Goal: Task Accomplishment & Management: Use online tool/utility

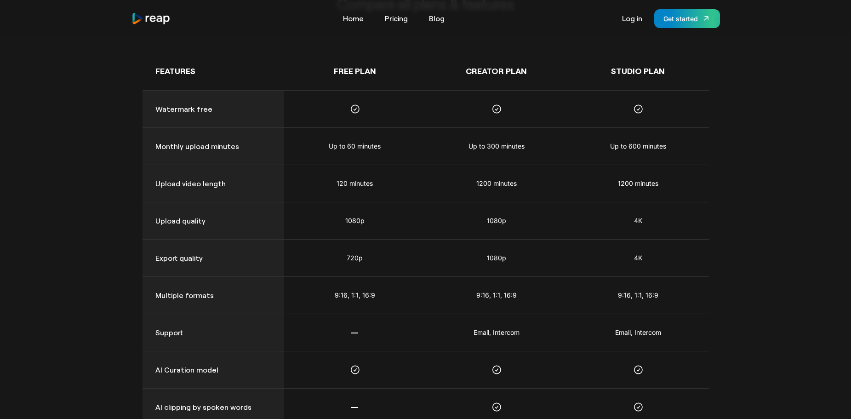
scroll to position [644, 0]
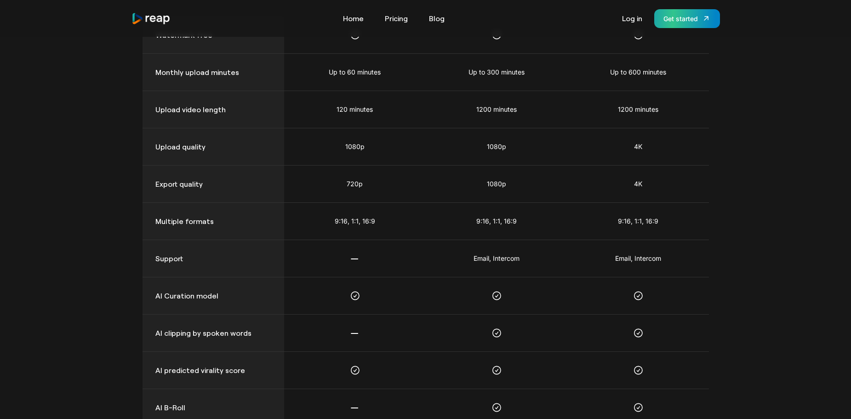
click at [699, 24] on link "Get started" at bounding box center [687, 18] width 66 height 19
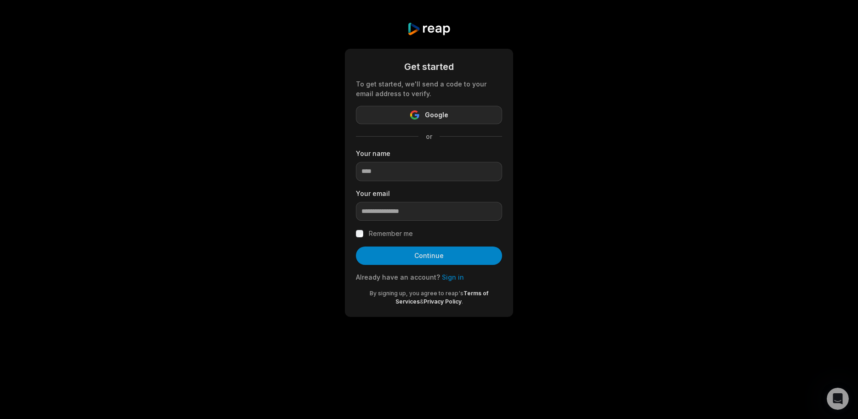
click at [425, 106] on button "Google" at bounding box center [429, 115] width 146 height 18
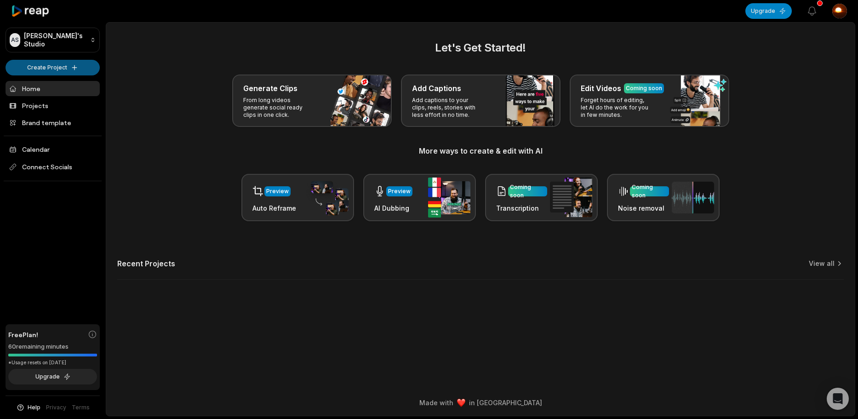
click at [66, 69] on html "AS Ali's Studio Create Project Home Projects Brand template Calendar Connect So…" at bounding box center [429, 209] width 858 height 419
click at [58, 69] on html "AS Ali's Studio Create Project Home Projects Brand template Calendar Connect So…" at bounding box center [429, 209] width 858 height 419
click at [61, 85] on link "Create Clips" at bounding box center [53, 86] width 90 height 15
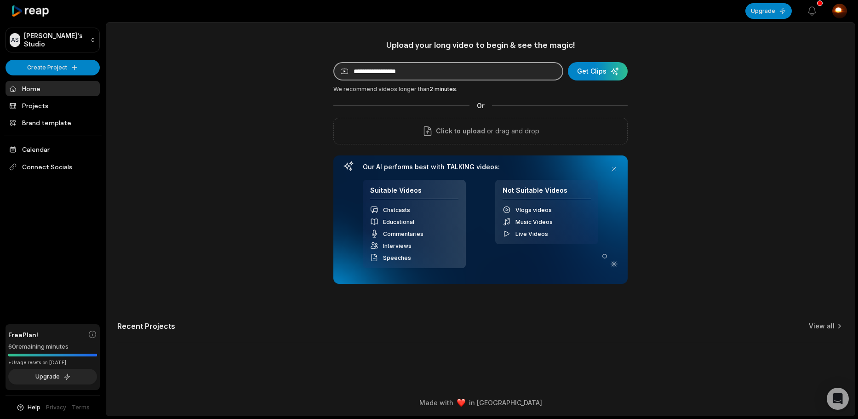
click at [370, 76] on input at bounding box center [448, 71] width 230 height 18
paste input "**********"
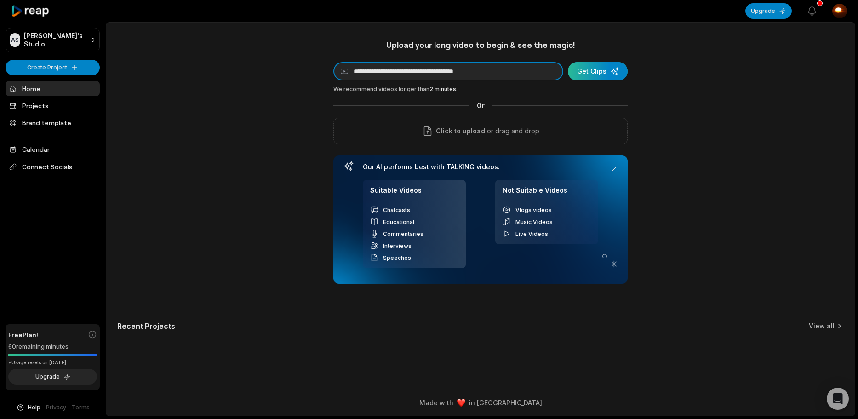
type input "**********"
click at [602, 72] on div "submit" at bounding box center [598, 71] width 60 height 18
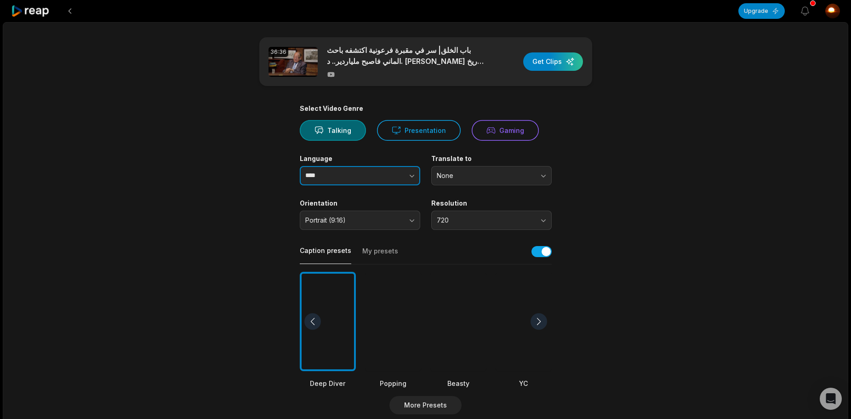
click at [359, 173] on input "****" at bounding box center [360, 175] width 120 height 19
click at [407, 171] on button "button" at bounding box center [393, 175] width 52 height 19
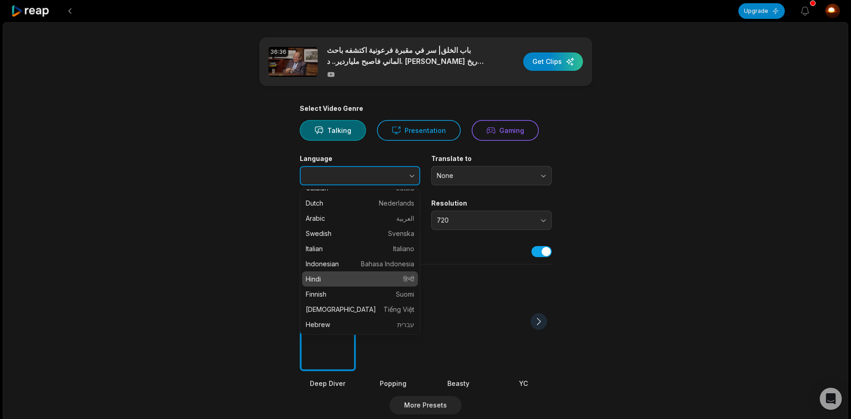
scroll to position [184, 0]
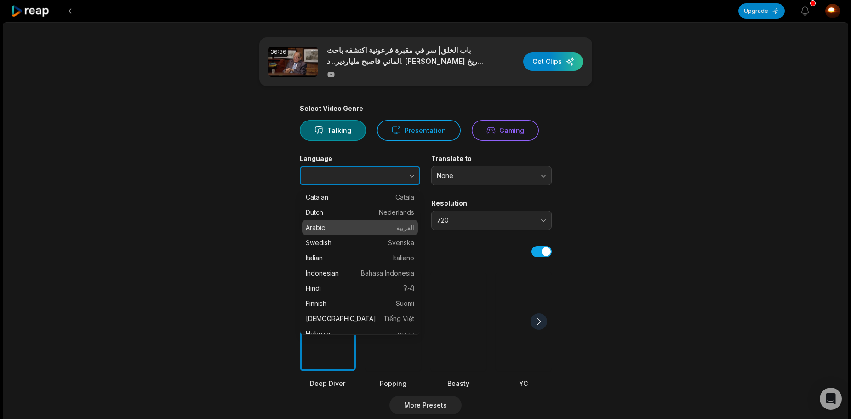
type input "******"
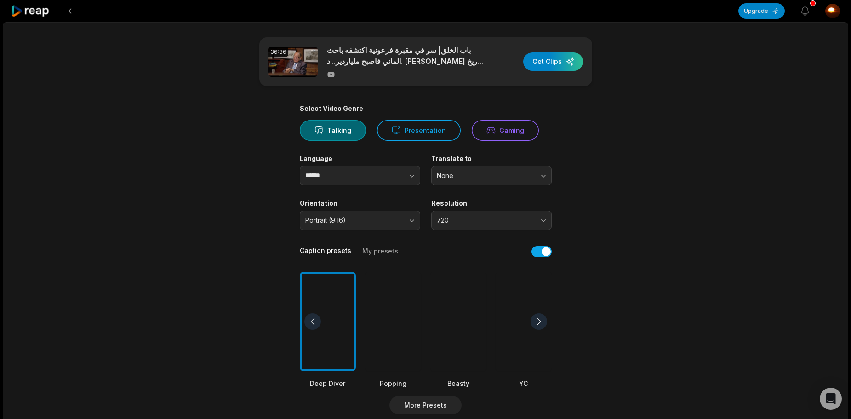
click at [534, 316] on div at bounding box center [539, 321] width 17 height 17
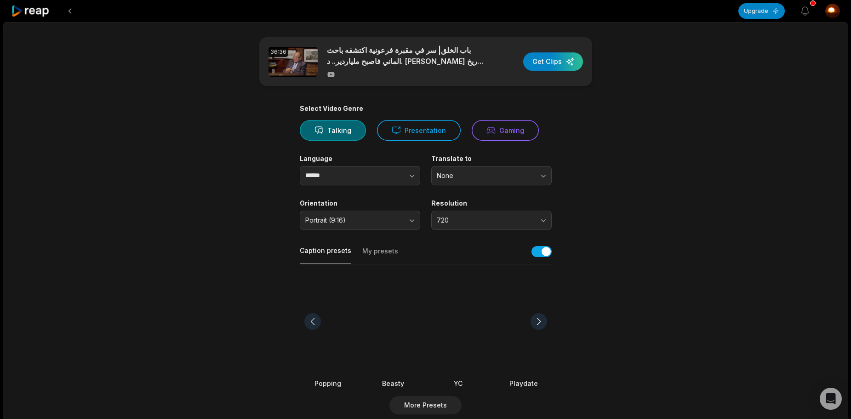
click at [534, 316] on div at bounding box center [539, 321] width 17 height 17
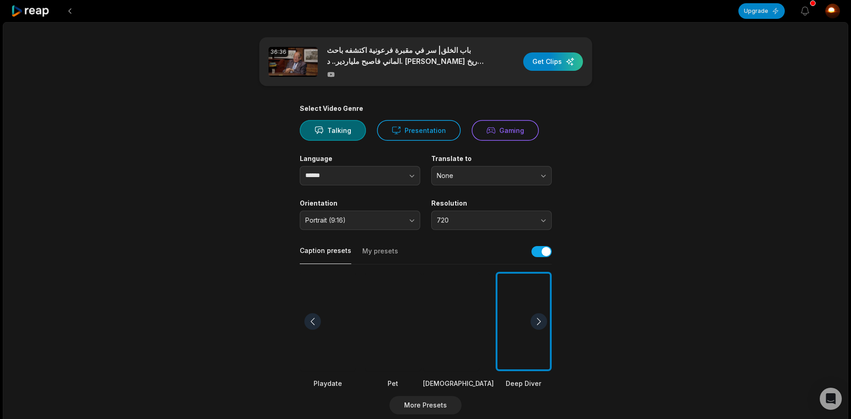
click at [534, 316] on div at bounding box center [539, 321] width 17 height 17
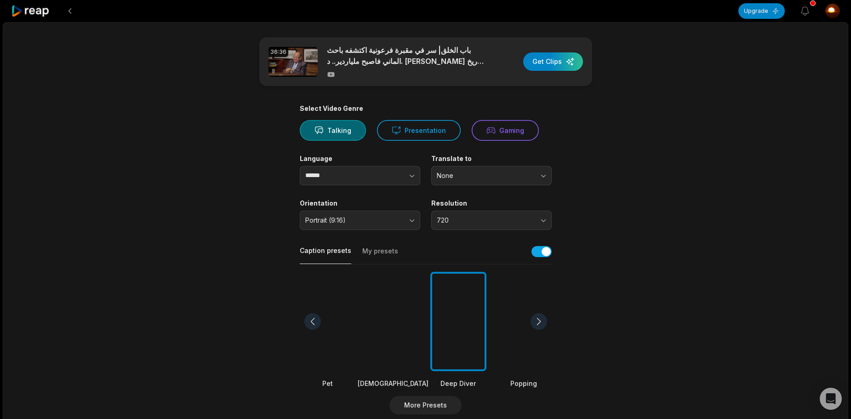
click at [534, 316] on div at bounding box center [539, 321] width 17 height 17
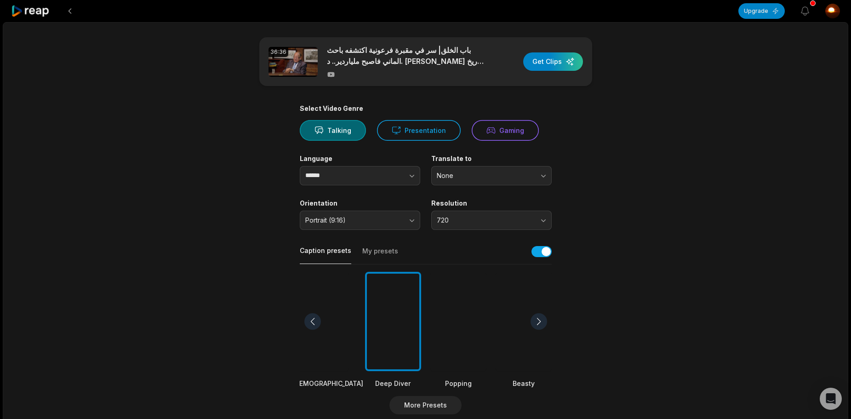
click at [534, 316] on div at bounding box center [539, 321] width 17 height 17
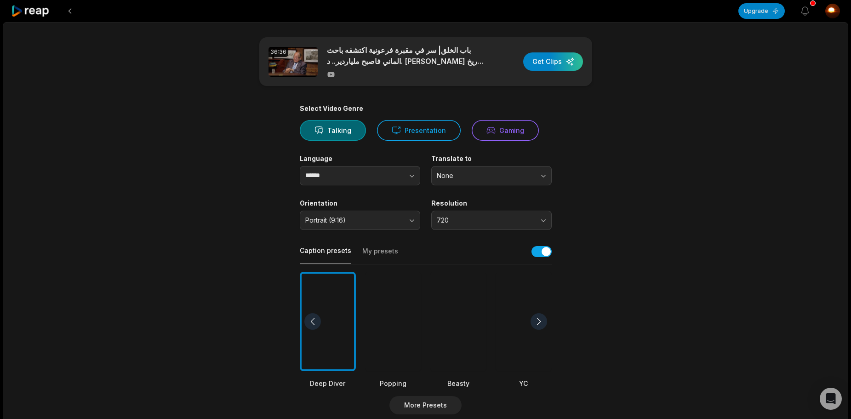
click at [534, 316] on div at bounding box center [539, 321] width 17 height 17
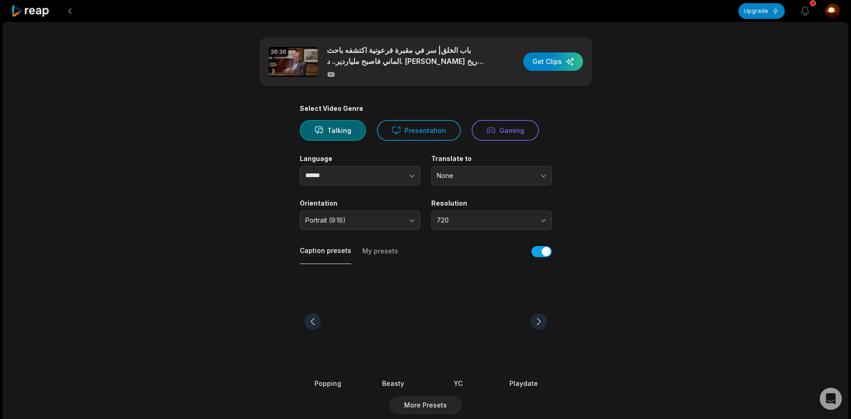
click at [534, 316] on div at bounding box center [539, 321] width 17 height 17
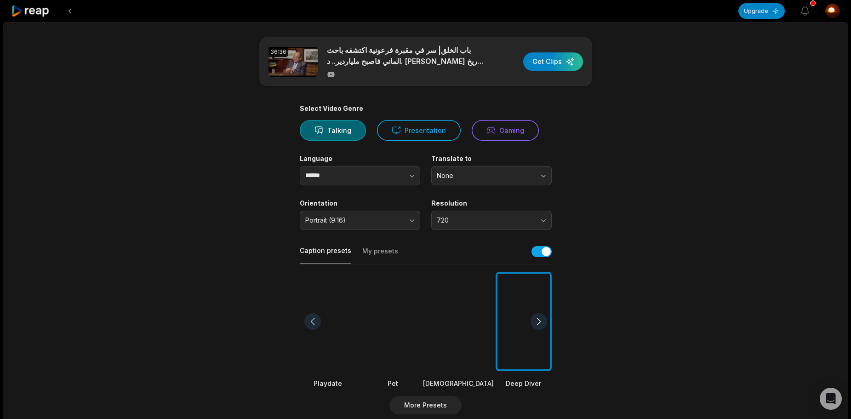
click at [534, 316] on div at bounding box center [539, 321] width 17 height 17
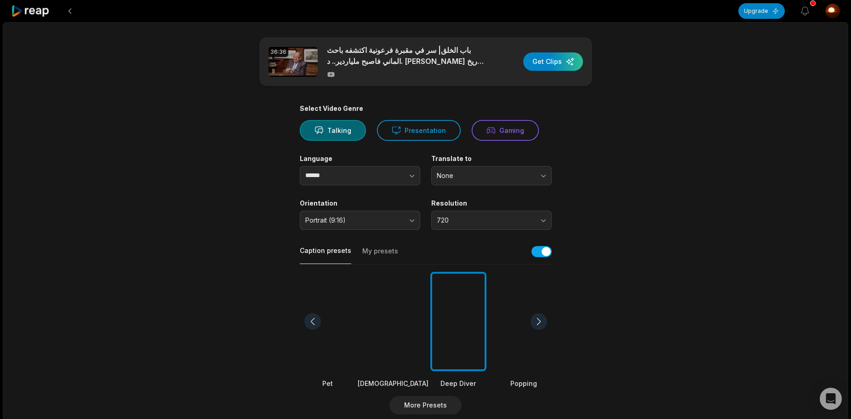
click at [534, 316] on div at bounding box center [539, 321] width 17 height 17
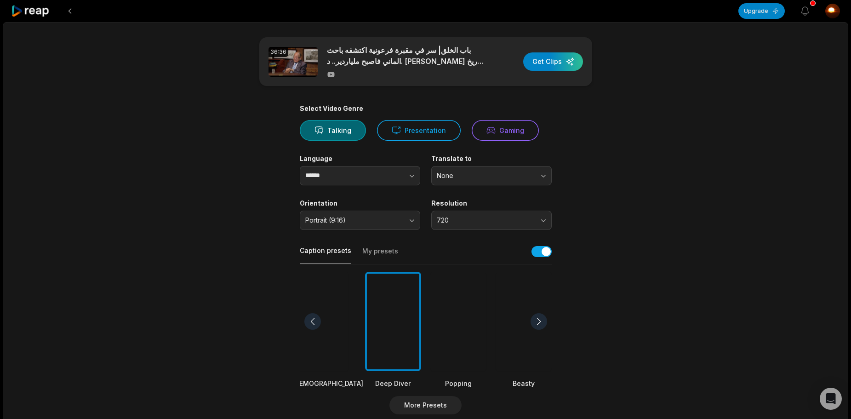
click at [534, 316] on div at bounding box center [539, 321] width 17 height 17
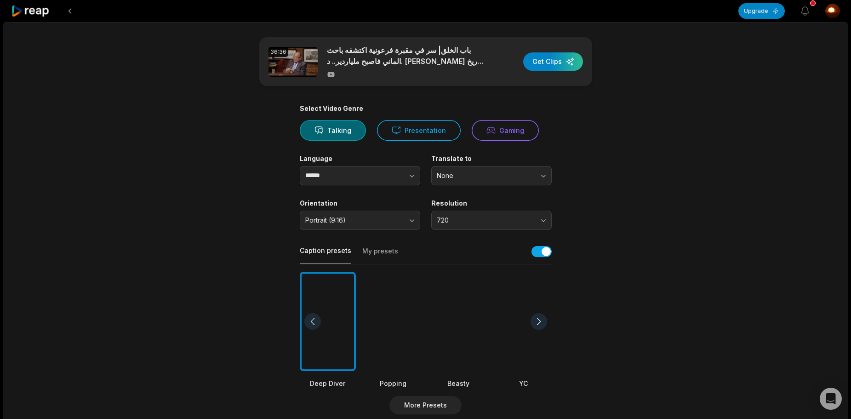
click at [534, 316] on div at bounding box center [539, 321] width 17 height 17
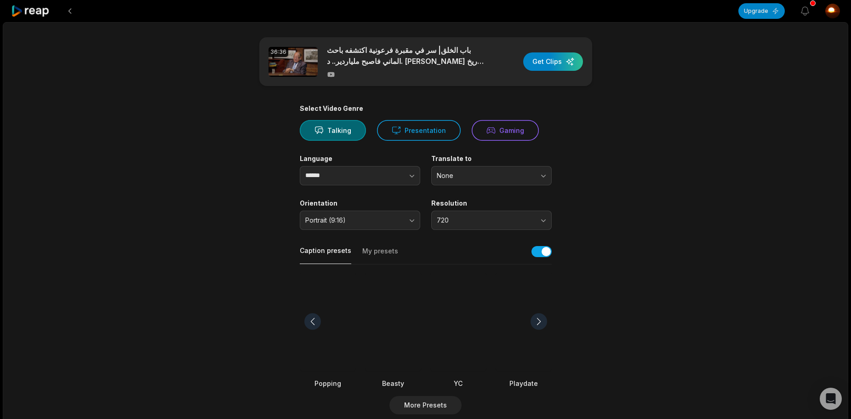
click at [534, 316] on div at bounding box center [539, 321] width 17 height 17
click at [533, 316] on div at bounding box center [539, 321] width 17 height 17
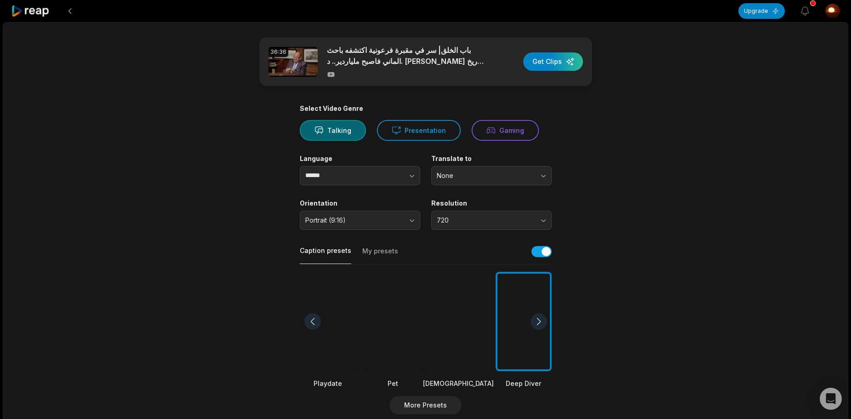
click at [533, 316] on div at bounding box center [539, 321] width 17 height 17
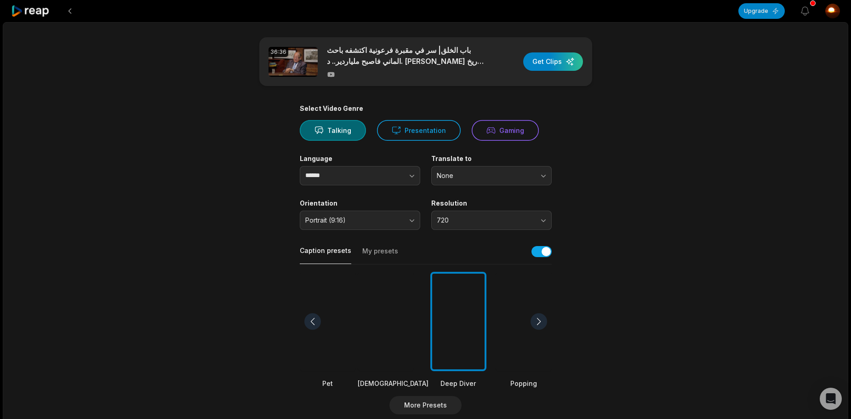
click at [533, 316] on div at bounding box center [539, 321] width 17 height 17
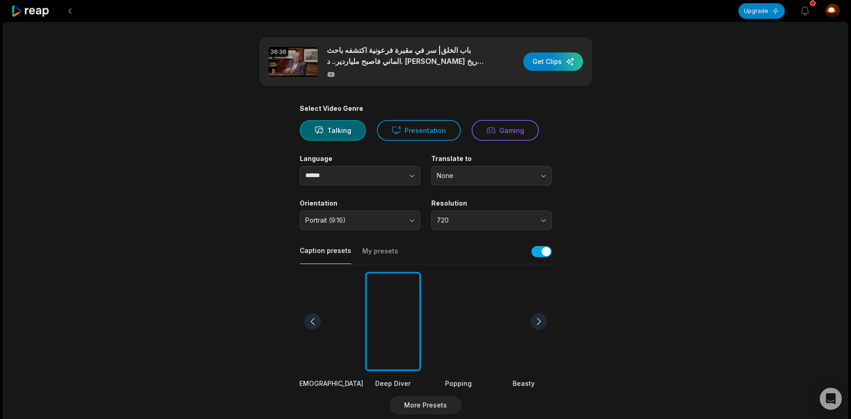
click at [533, 316] on div at bounding box center [539, 321] width 17 height 17
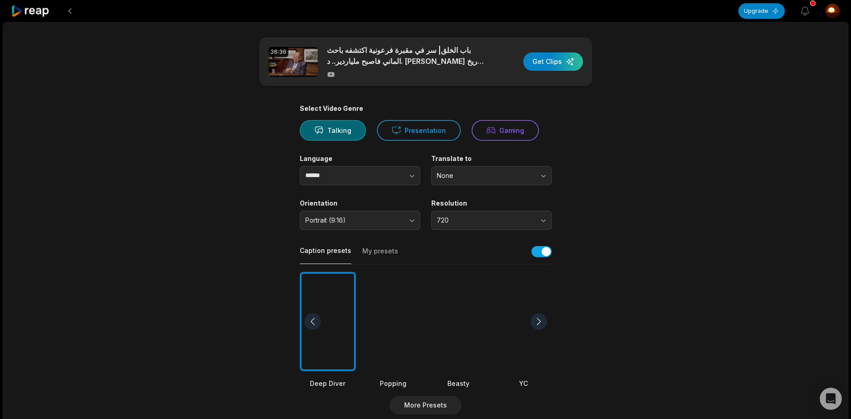
click at [536, 319] on div at bounding box center [539, 321] width 17 height 17
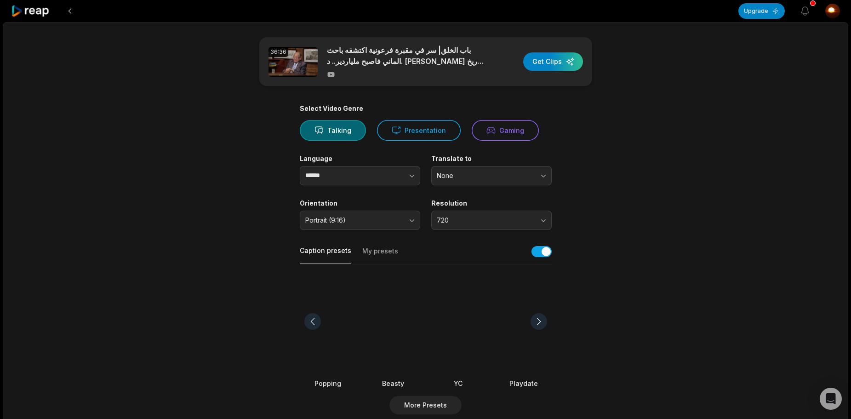
click at [536, 319] on div at bounding box center [539, 321] width 17 height 17
click at [534, 319] on div at bounding box center [539, 321] width 17 height 17
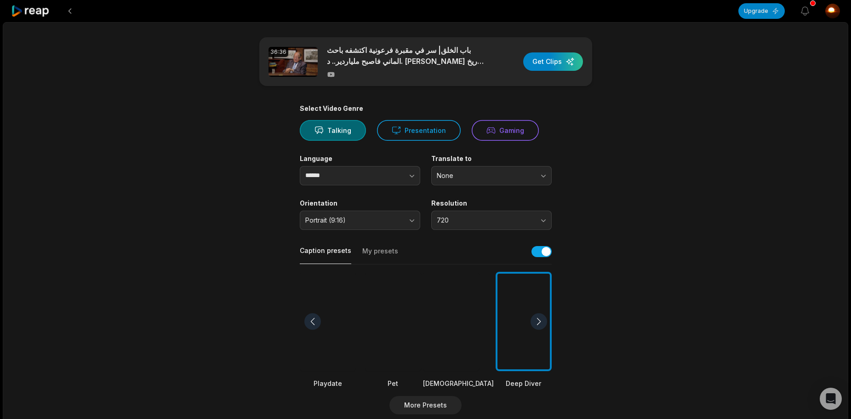
click at [534, 319] on div at bounding box center [539, 321] width 17 height 17
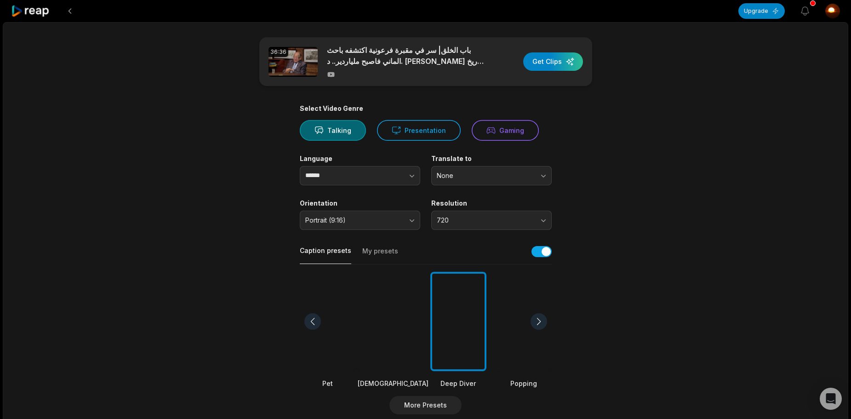
click at [534, 319] on div at bounding box center [539, 321] width 17 height 17
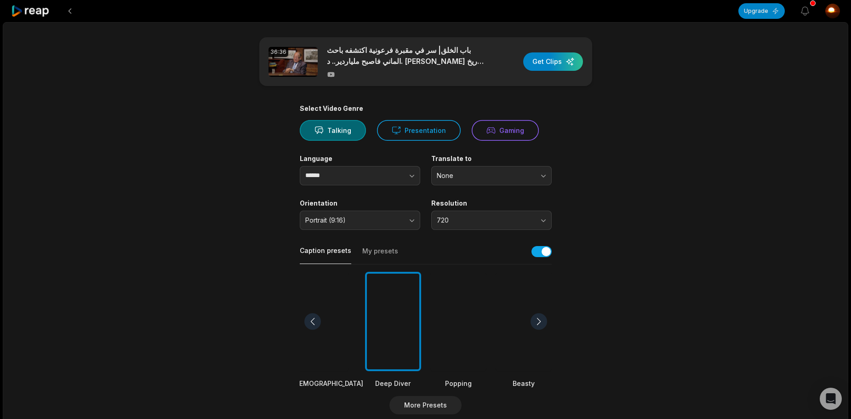
click at [534, 319] on div at bounding box center [539, 321] width 17 height 17
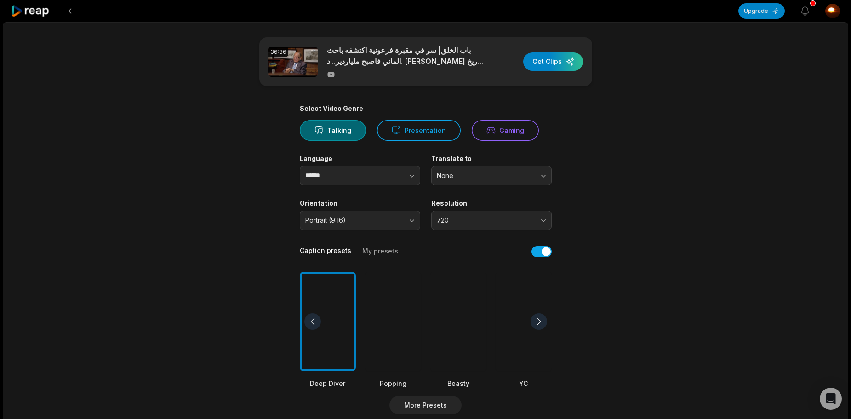
click at [534, 319] on div at bounding box center [539, 321] width 17 height 17
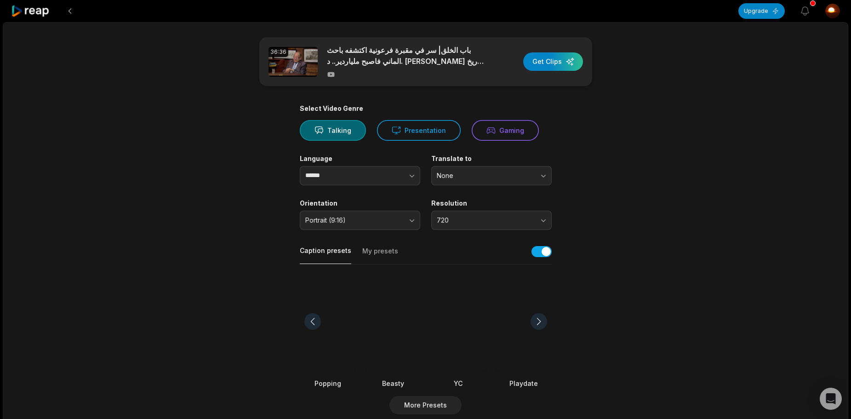
click at [534, 319] on div at bounding box center [539, 321] width 17 height 17
click at [536, 319] on div at bounding box center [539, 321] width 17 height 17
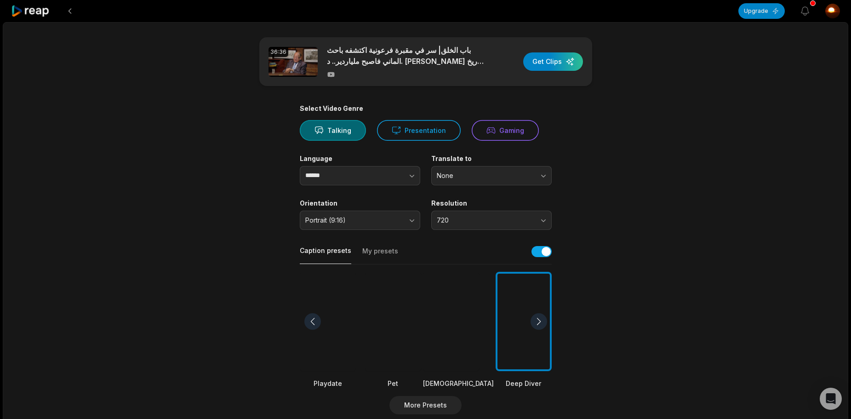
click at [536, 319] on div at bounding box center [539, 321] width 17 height 17
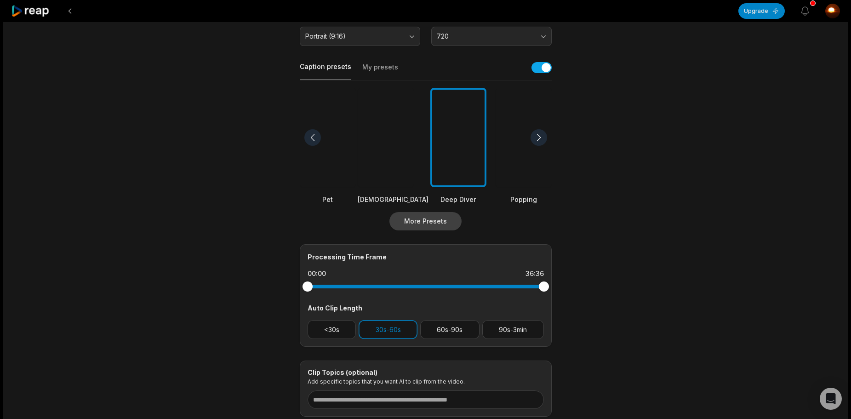
click at [428, 221] on button "More Presets" at bounding box center [426, 221] width 72 height 18
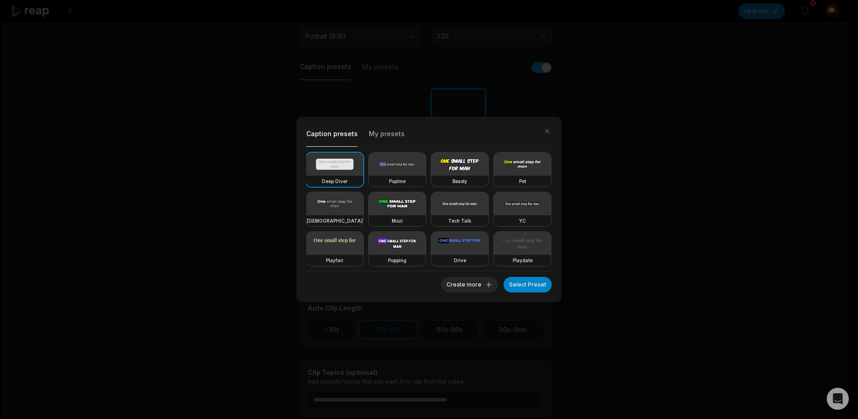
click at [395, 161] on video at bounding box center [397, 164] width 57 height 23
click at [452, 169] on video at bounding box center [459, 164] width 57 height 23
click at [390, 165] on video at bounding box center [397, 164] width 57 height 23
click at [525, 281] on button "Select Preset" at bounding box center [528, 285] width 48 height 16
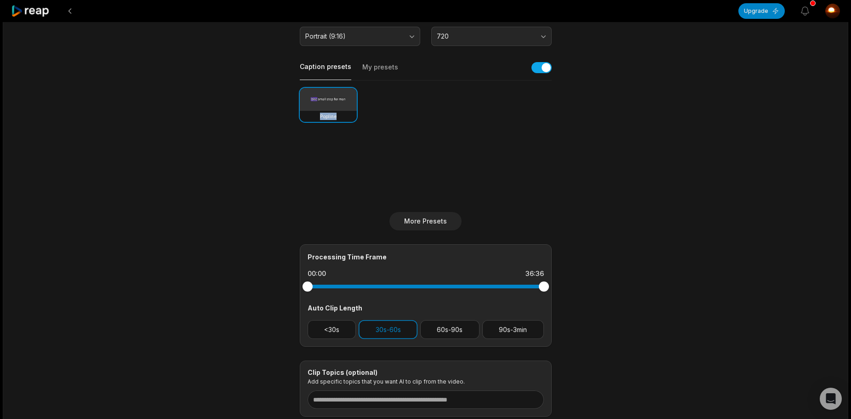
scroll to position [0, 0]
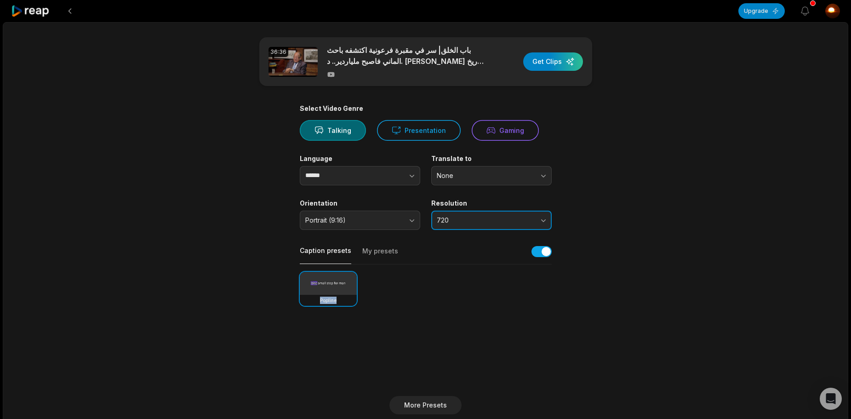
click at [466, 218] on span "720" at bounding box center [485, 220] width 97 height 8
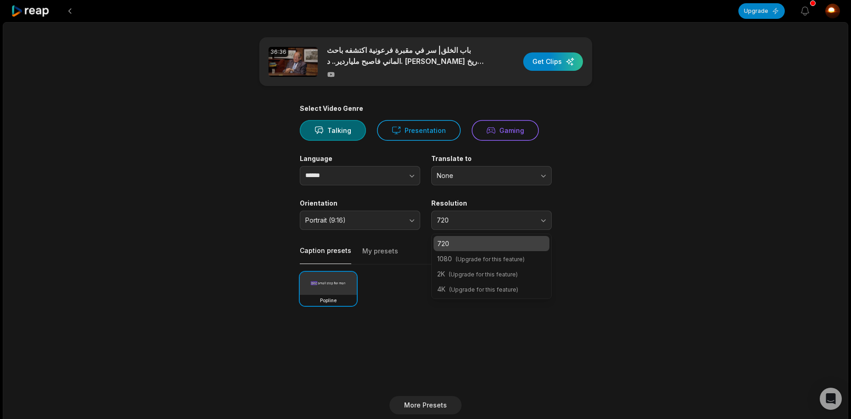
click at [612, 210] on main "36:36 باب الخلق| سر في مقبرة فرعونية اكتشفه باحث الماني فاصبح ملياردير.. د. وسي…" at bounding box center [425, 318] width 445 height 563
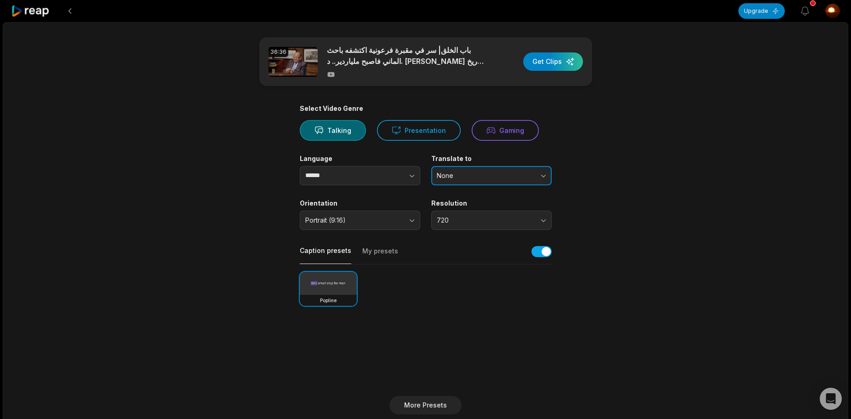
click at [458, 179] on span "None" at bounding box center [485, 176] width 97 height 8
click at [461, 174] on span "None" at bounding box center [485, 176] width 97 height 8
click at [448, 178] on span "None" at bounding box center [485, 176] width 97 height 8
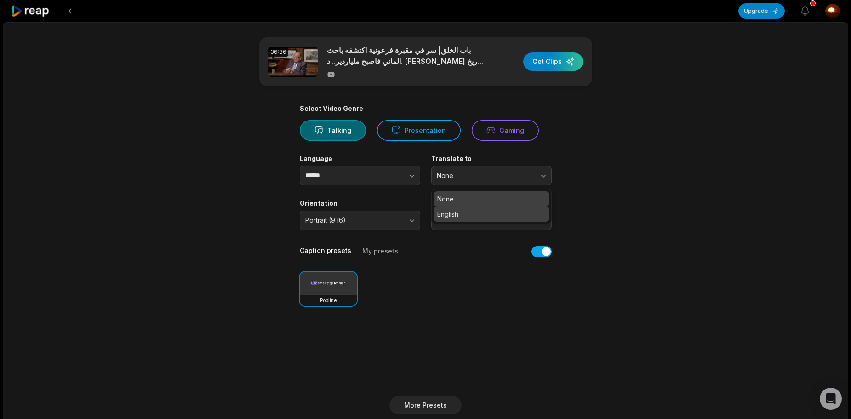
click at [443, 214] on p "English" at bounding box center [491, 214] width 109 height 10
click at [231, 163] on main "36:36 باب الخلق| سر في مقبرة فرعونية اكتشفه باحث الماني فاصبح ملياردير.. د. [PE…" at bounding box center [425, 318] width 445 height 563
click at [380, 258] on button "My presets" at bounding box center [380, 254] width 36 height 17
click at [327, 251] on button "Caption presets" at bounding box center [326, 255] width 52 height 18
click at [553, 63] on div "button" at bounding box center [553, 61] width 60 height 18
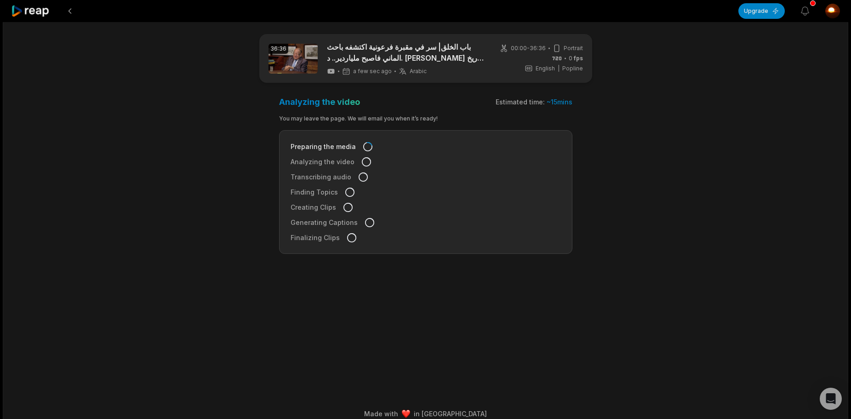
scroll to position [14, 0]
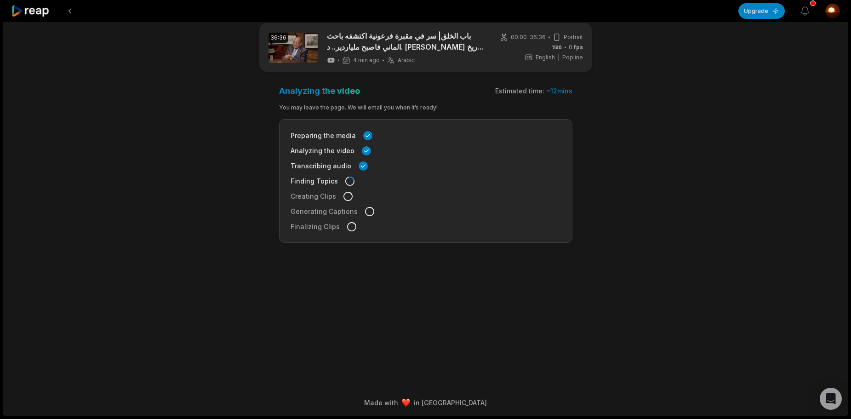
click at [503, 330] on main "36:36 باب الخلق| سر في مقبرة فرعونية اكتشفه باحث الماني فاصبح ملياردير.. د. [PE…" at bounding box center [425, 186] width 445 height 326
click at [196, 136] on div "36:36 باب الخلق| سر في مقبرة فرعونية اكتشفه باحث الماني فاصبح ملياردير.. د. [PE…" at bounding box center [426, 212] width 846 height 408
click at [110, 61] on div "36:36 باب الخلق| سر في مقبرة فرعونية اكتشفه باحث الماني فاصبح ملياردير.. د. [PE…" at bounding box center [426, 212] width 846 height 408
click at [570, 318] on main "36:36 باب الخلق| سر في مقبرة فرعونية اكتشفه باحث الماني فاصبح ملياردير.. د. [PE…" at bounding box center [425, 186] width 445 height 326
click at [211, 129] on main "36:36 باب الخلق| سر في مقبرة فرعونية اكتشفه باحث الماني فاصبح ملياردير.. د. [PE…" at bounding box center [425, 186] width 445 height 326
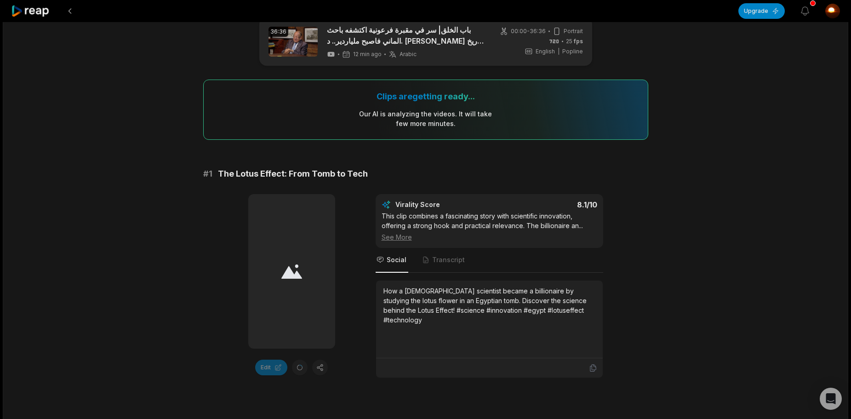
scroll to position [0, 0]
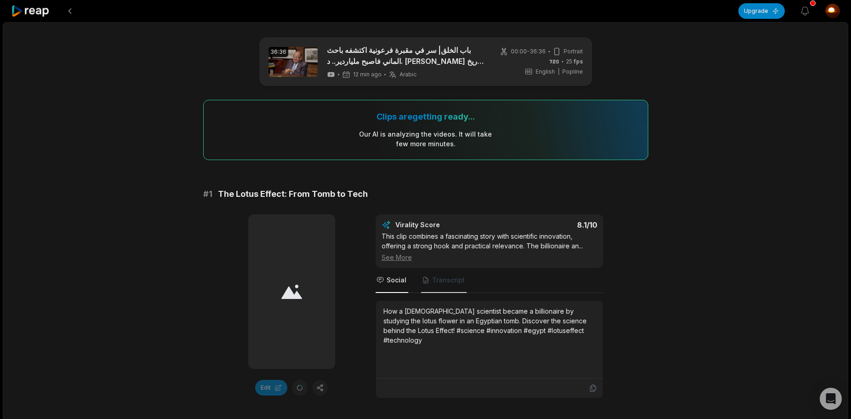
click at [456, 280] on span "Transcript" at bounding box center [448, 279] width 33 height 9
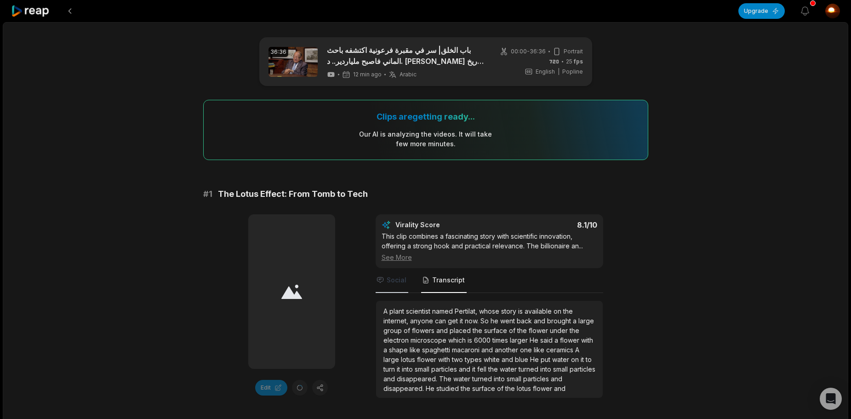
click at [397, 281] on span "Social" at bounding box center [397, 279] width 20 height 9
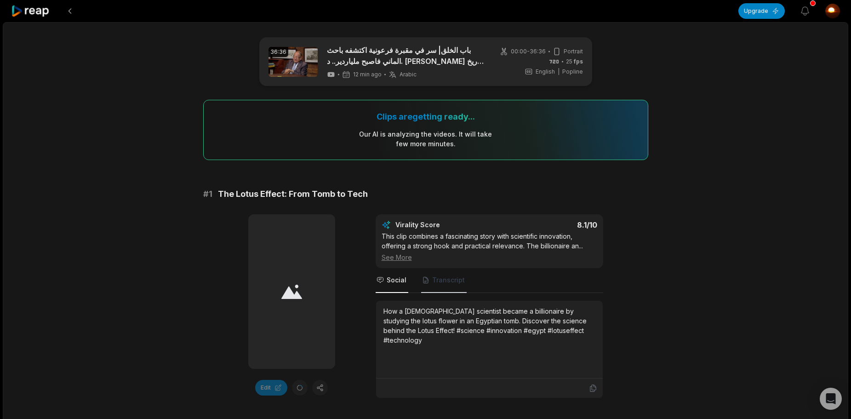
click at [427, 282] on icon "Tabs" at bounding box center [425, 279] width 7 height 7
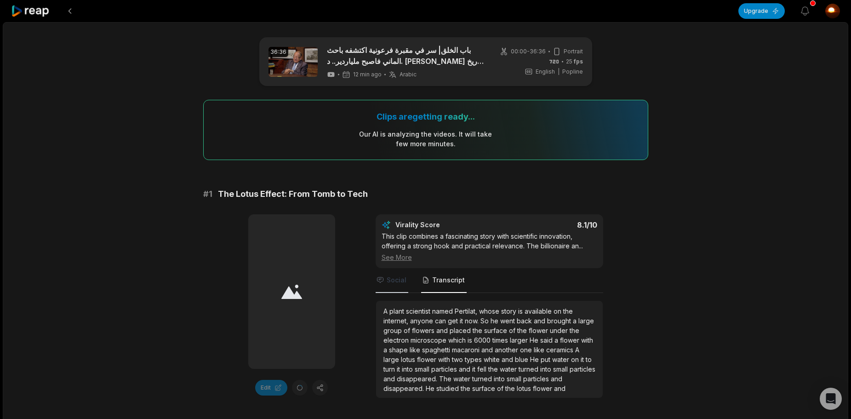
click at [398, 282] on span "Social" at bounding box center [397, 279] width 20 height 9
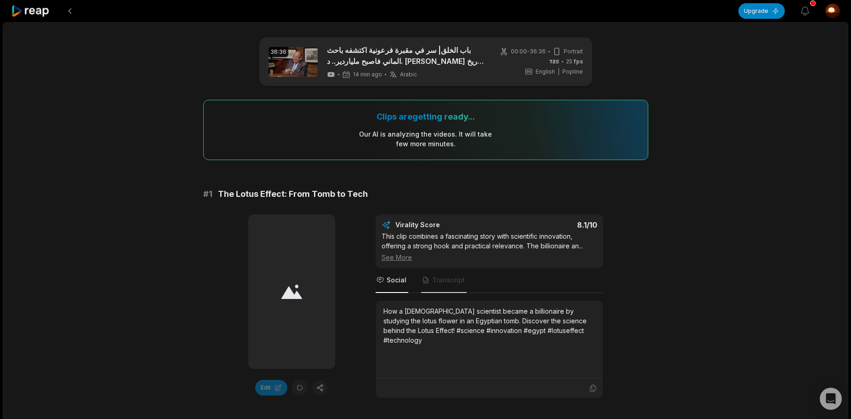
click at [439, 276] on span "Transcript" at bounding box center [448, 279] width 33 height 9
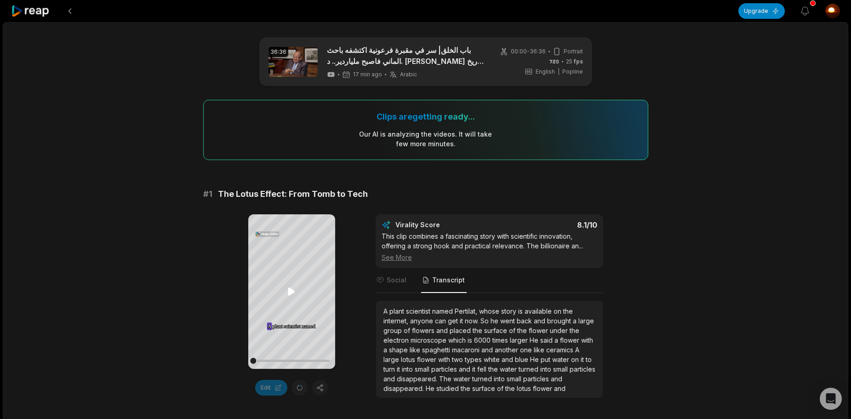
click at [290, 290] on icon at bounding box center [291, 292] width 7 height 8
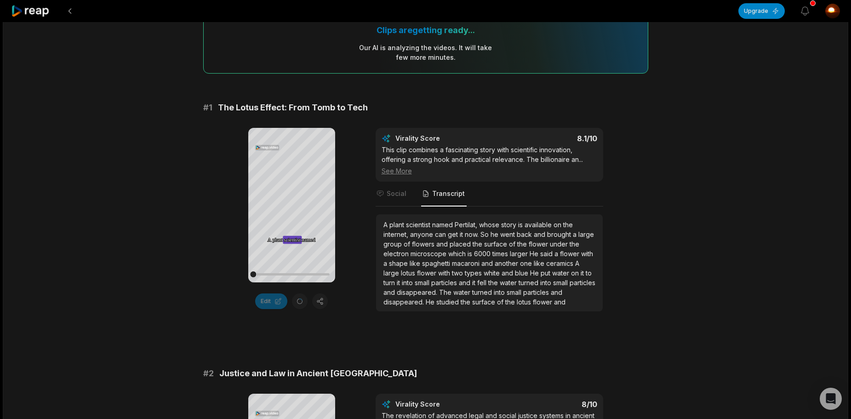
scroll to position [92, 0]
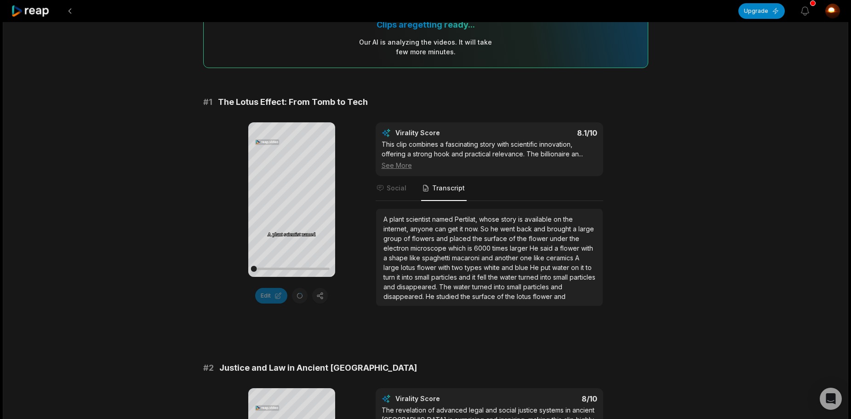
drag, startPoint x: 259, startPoint y: 272, endPoint x: 236, endPoint y: 271, distance: 23.0
click at [236, 271] on div "Your browser does not support mp4 format. A A plant plant scientist scientist n…" at bounding box center [425, 214] width 445 height 184
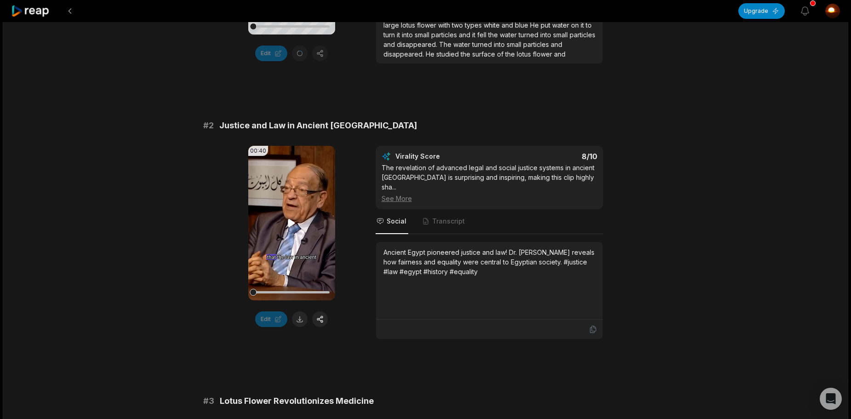
scroll to position [368, 0]
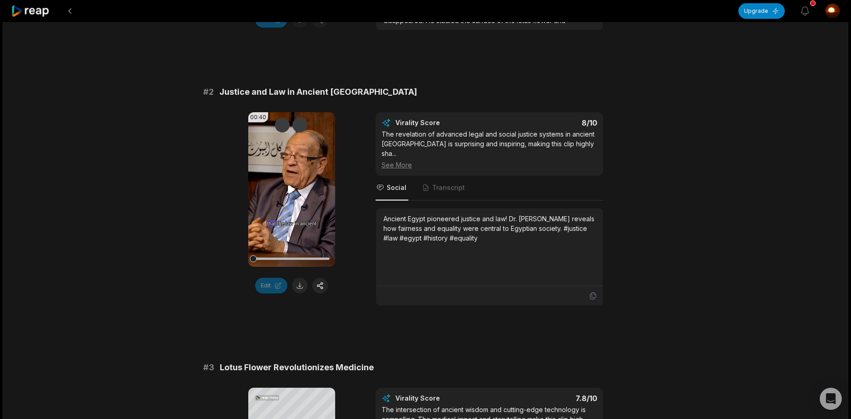
click at [290, 189] on icon at bounding box center [291, 190] width 7 height 8
drag, startPoint x: 260, startPoint y: 262, endPoint x: 207, endPoint y: 259, distance: 52.9
click at [211, 259] on div "00:40 Your browser does not support mp4 format. Edit Virality Score 8 /10 The r…" at bounding box center [425, 209] width 445 height 194
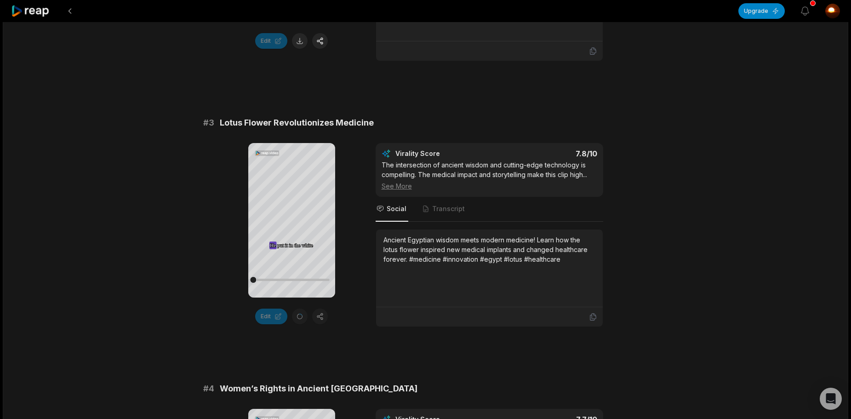
scroll to position [644, 0]
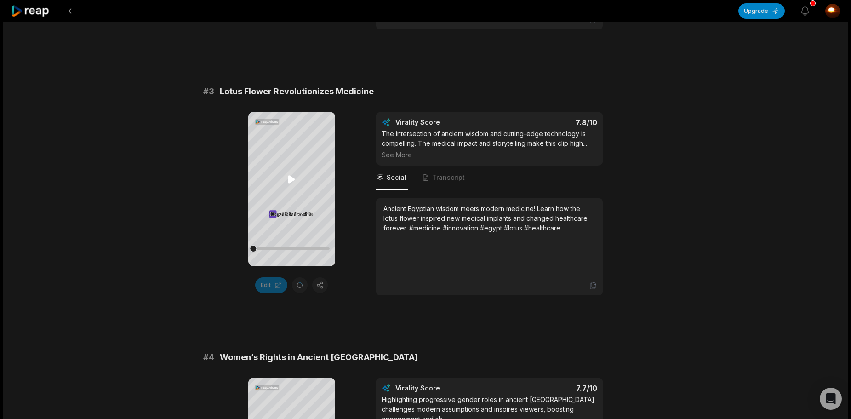
click at [292, 177] on icon at bounding box center [291, 179] width 11 height 11
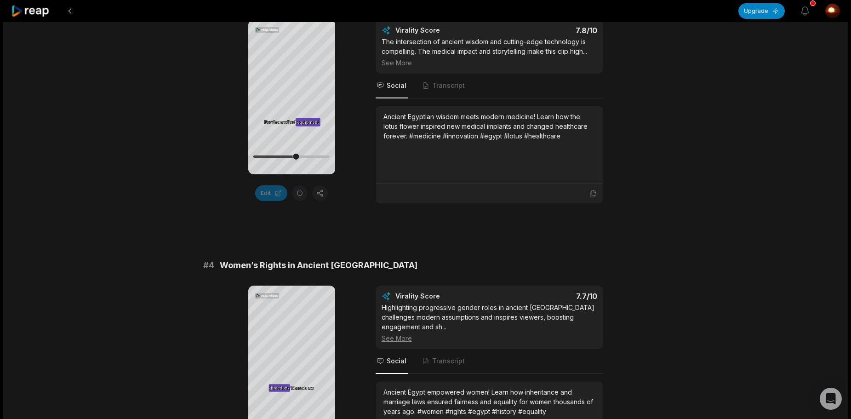
scroll to position [552, 0]
